Goal: Task Accomplishment & Management: Manage account settings

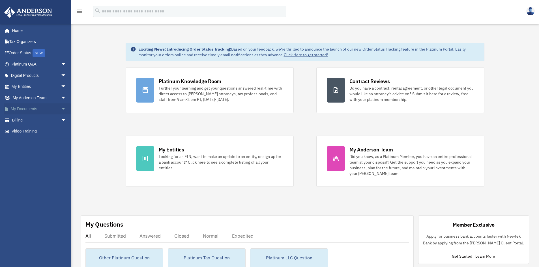
click at [36, 110] on link "My Documents arrow_drop_down" at bounding box center [39, 109] width 71 height 11
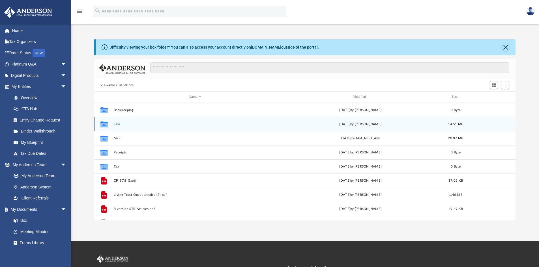
scroll to position [124, 417]
click at [119, 124] on button "Law" at bounding box center [194, 124] width 163 height 4
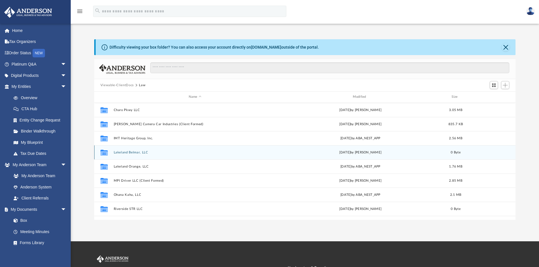
click at [124, 153] on button "Lakeland Belmar, LLC" at bounding box center [194, 153] width 163 height 4
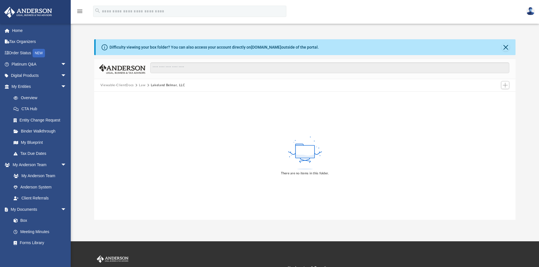
click at [139, 83] on button "Law" at bounding box center [142, 85] width 7 height 5
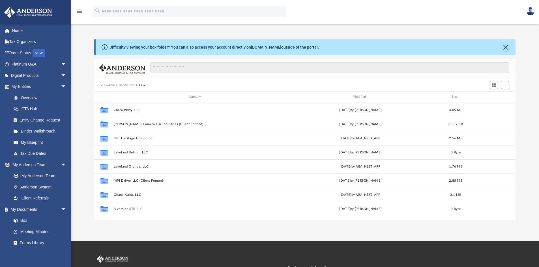
click at [125, 85] on button "Viewable-ClientDocs" at bounding box center [116, 85] width 33 height 5
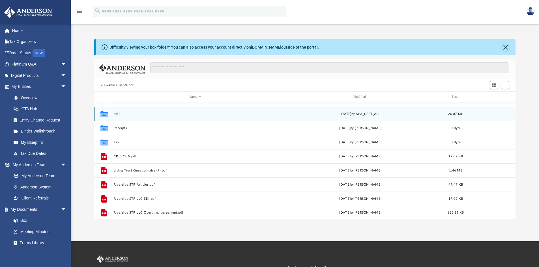
scroll to position [0, 0]
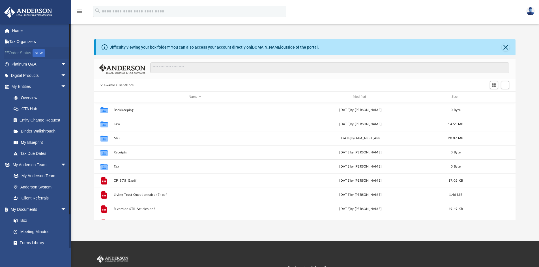
click at [26, 49] on link "Order Status NEW" at bounding box center [39, 53] width 71 height 12
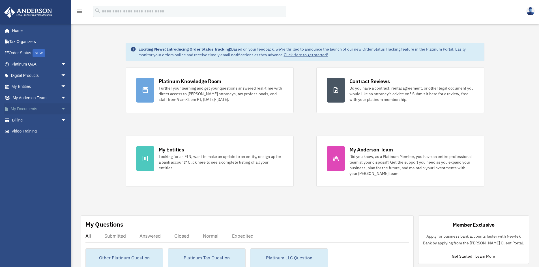
click at [61, 107] on span "arrow_drop_down" at bounding box center [66, 110] width 11 height 12
click at [25, 120] on link "Box" at bounding box center [41, 120] width 67 height 11
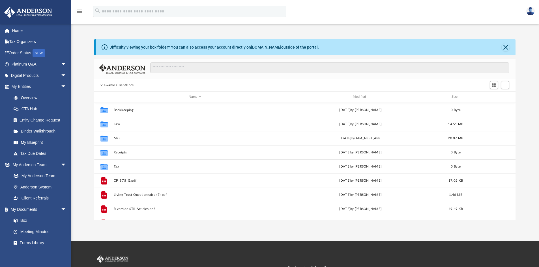
scroll to position [124, 417]
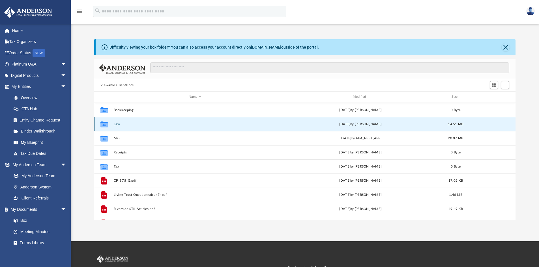
click at [118, 126] on button "Law" at bounding box center [194, 124] width 163 height 4
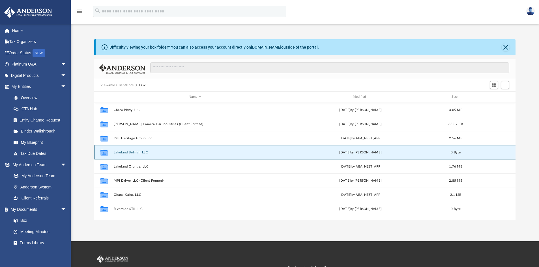
click at [121, 154] on button "Lakeland Belmar, LLC" at bounding box center [194, 153] width 163 height 4
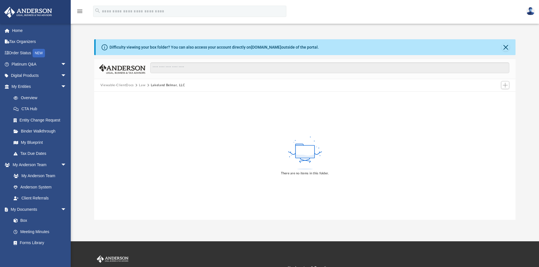
click at [145, 87] on button "Law" at bounding box center [142, 85] width 7 height 5
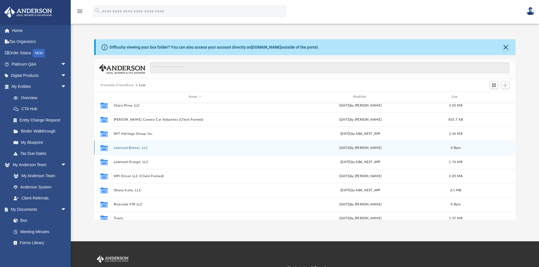
scroll to position [0, 0]
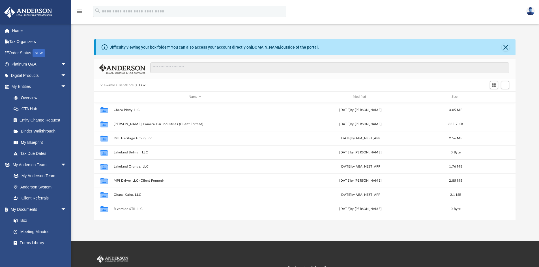
click at [124, 86] on button "Viewable-ClientDocs" at bounding box center [116, 85] width 33 height 5
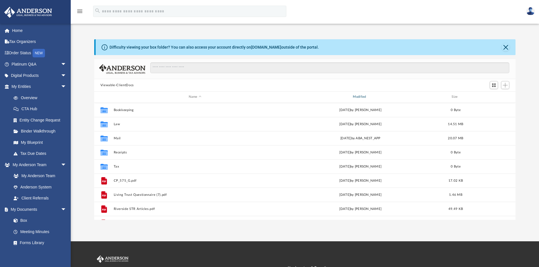
click at [358, 97] on div "Modified" at bounding box center [360, 96] width 163 height 5
click at [12, 32] on link "Home" at bounding box center [39, 30] width 71 height 11
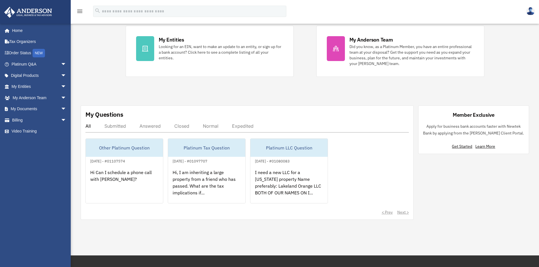
scroll to position [113, 0]
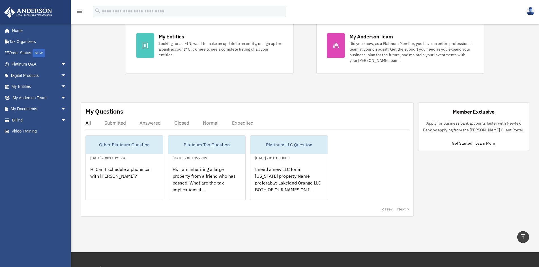
click at [250, 124] on div "Expedited" at bounding box center [242, 123] width 21 height 6
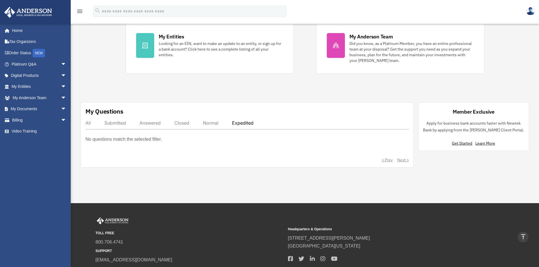
click at [215, 124] on div "Normal" at bounding box center [211, 123] width 16 height 6
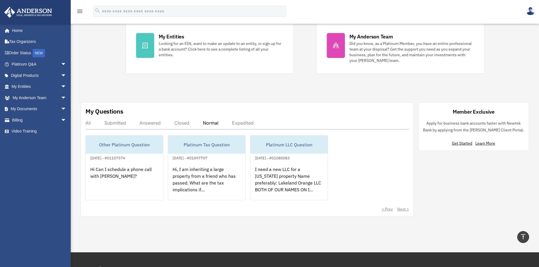
click at [183, 124] on div "Closed" at bounding box center [181, 123] width 15 height 6
click at [149, 124] on div "Answered" at bounding box center [149, 123] width 21 height 6
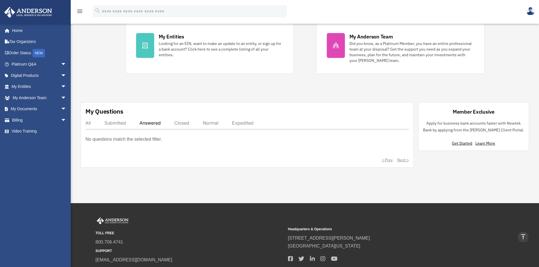
click at [117, 124] on div "Submitted" at bounding box center [114, 123] width 21 height 6
click at [118, 125] on div "Submitted" at bounding box center [114, 123] width 21 height 6
click at [89, 123] on div "All" at bounding box center [87, 123] width 5 height 6
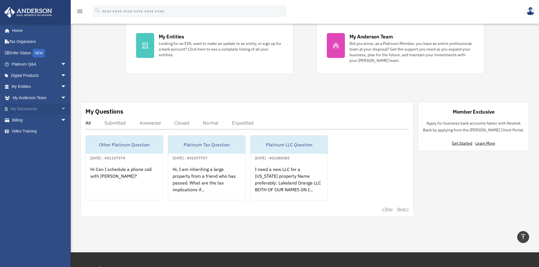
click at [32, 104] on link "My Documents arrow_drop_down" at bounding box center [39, 109] width 71 height 11
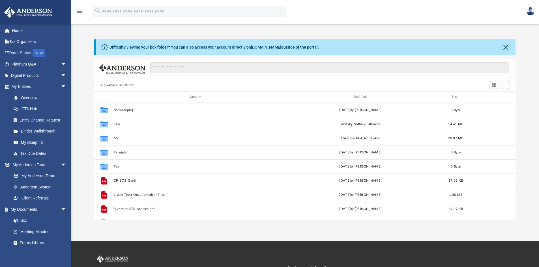
scroll to position [124, 417]
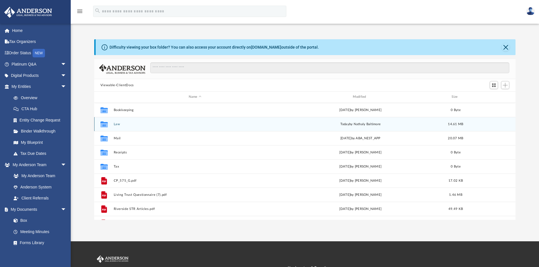
click at [116, 124] on button "Law" at bounding box center [194, 124] width 163 height 4
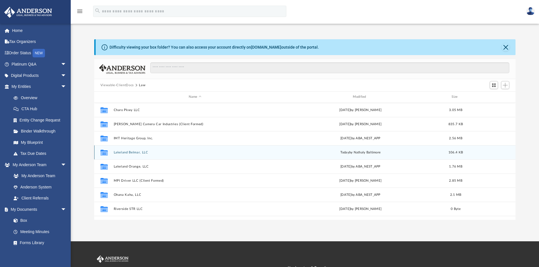
click at [128, 150] on div "Collaborated Folder Lakeland Belmar, LLC [DATE] by Nathaly Baltimore 106.4 KB" at bounding box center [304, 152] width 421 height 14
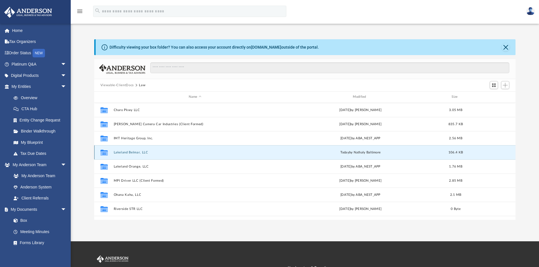
click at [127, 152] on button "Lakeland Belmar, LLC" at bounding box center [194, 153] width 163 height 4
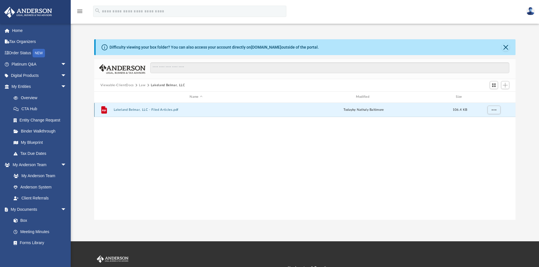
click at [168, 109] on button "Lakeland Belmar, LLC - Filed Articles.pdf" at bounding box center [195, 110] width 165 height 4
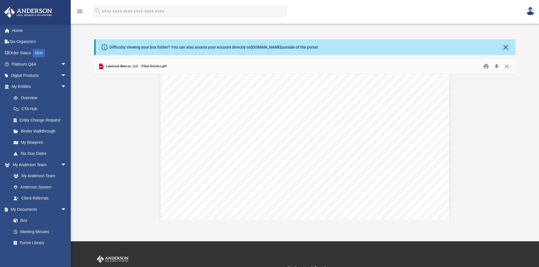
scroll to position [0, 0]
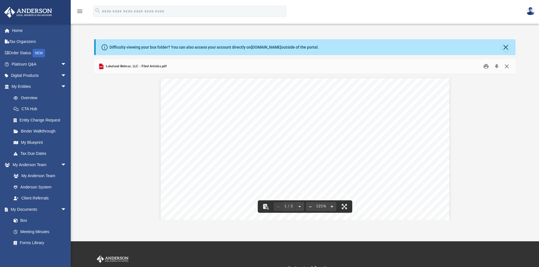
click at [507, 66] on button "Close" at bounding box center [507, 66] width 10 height 9
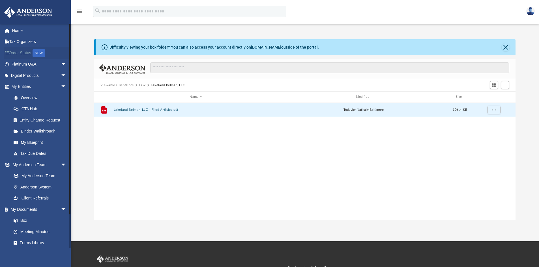
click at [21, 50] on link "Order Status NEW" at bounding box center [39, 53] width 71 height 12
